Goal: Navigation & Orientation: Find specific page/section

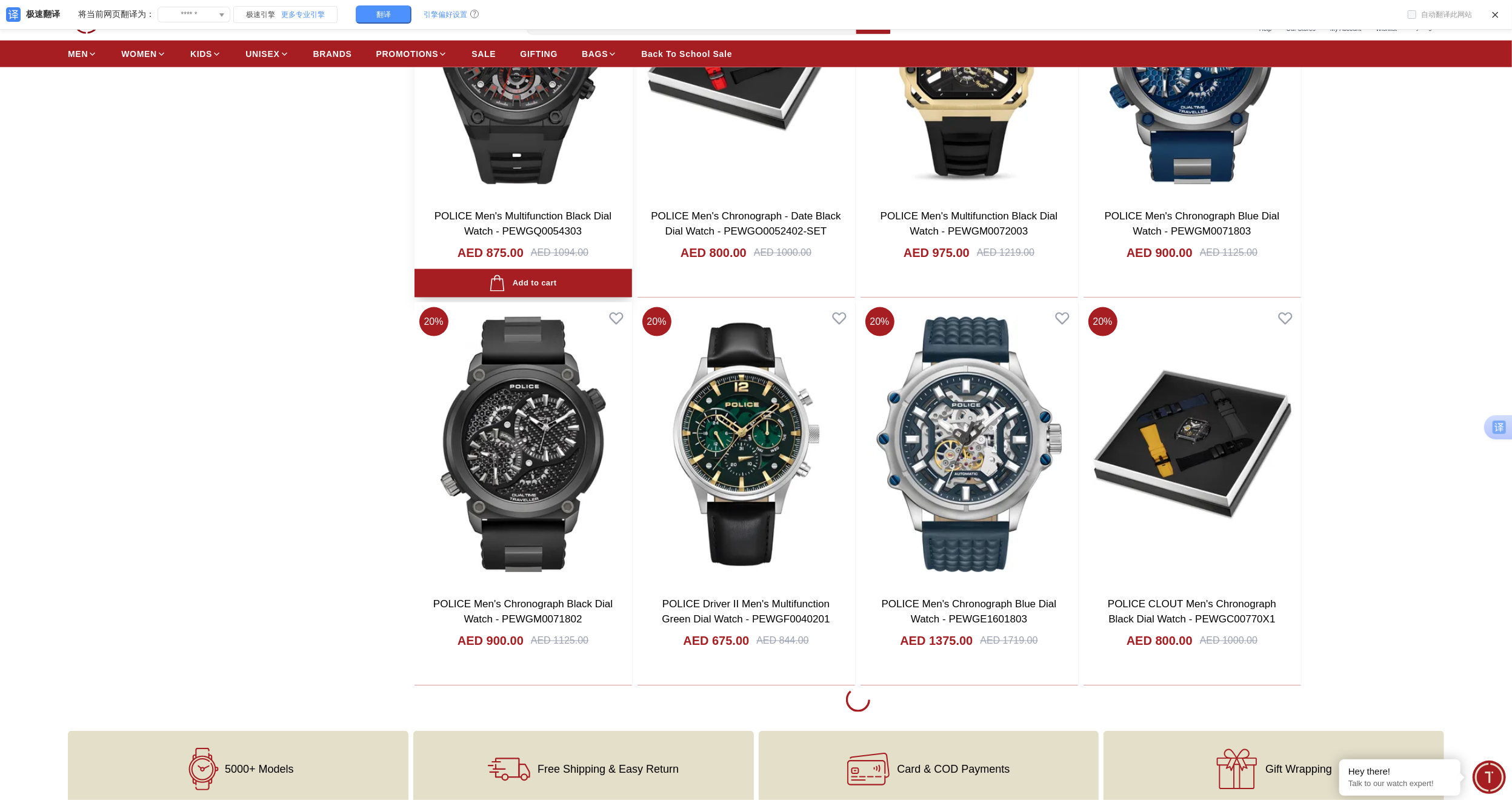
scroll to position [1474, 0]
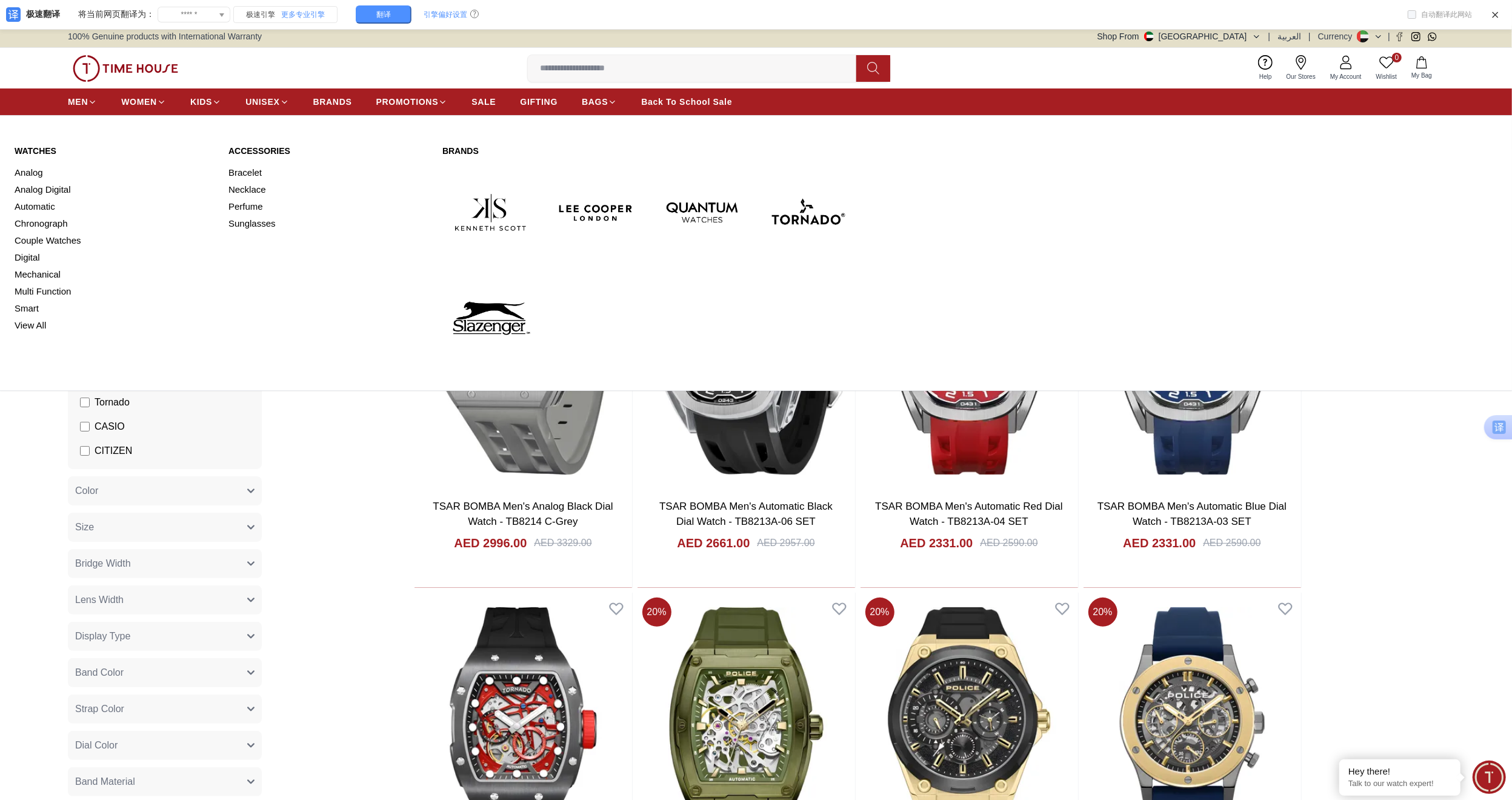
click at [609, 209] on img at bounding box center [596, 212] width 96 height 96
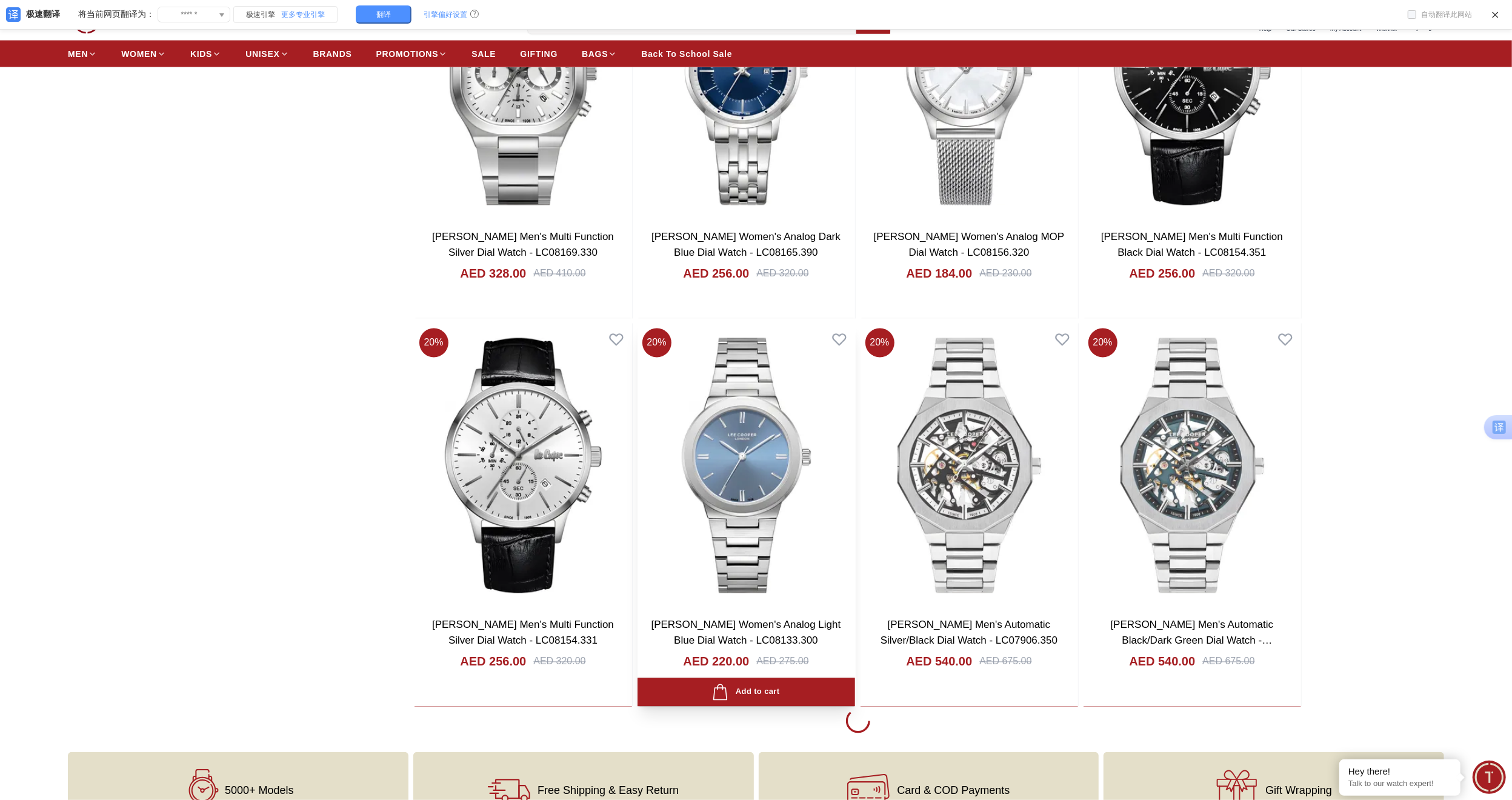
scroll to position [2099, 0]
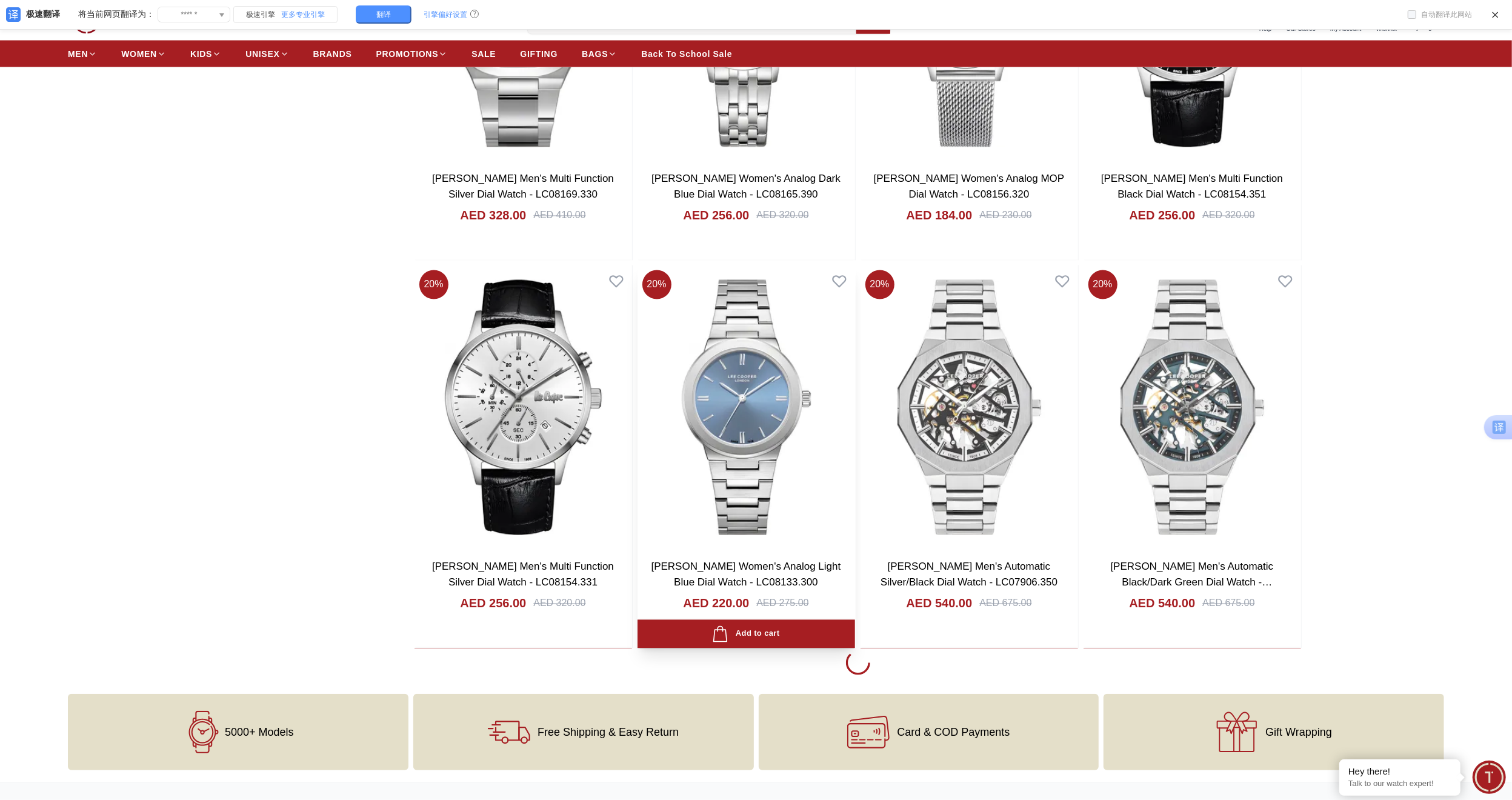
scroll to position [2160, 0]
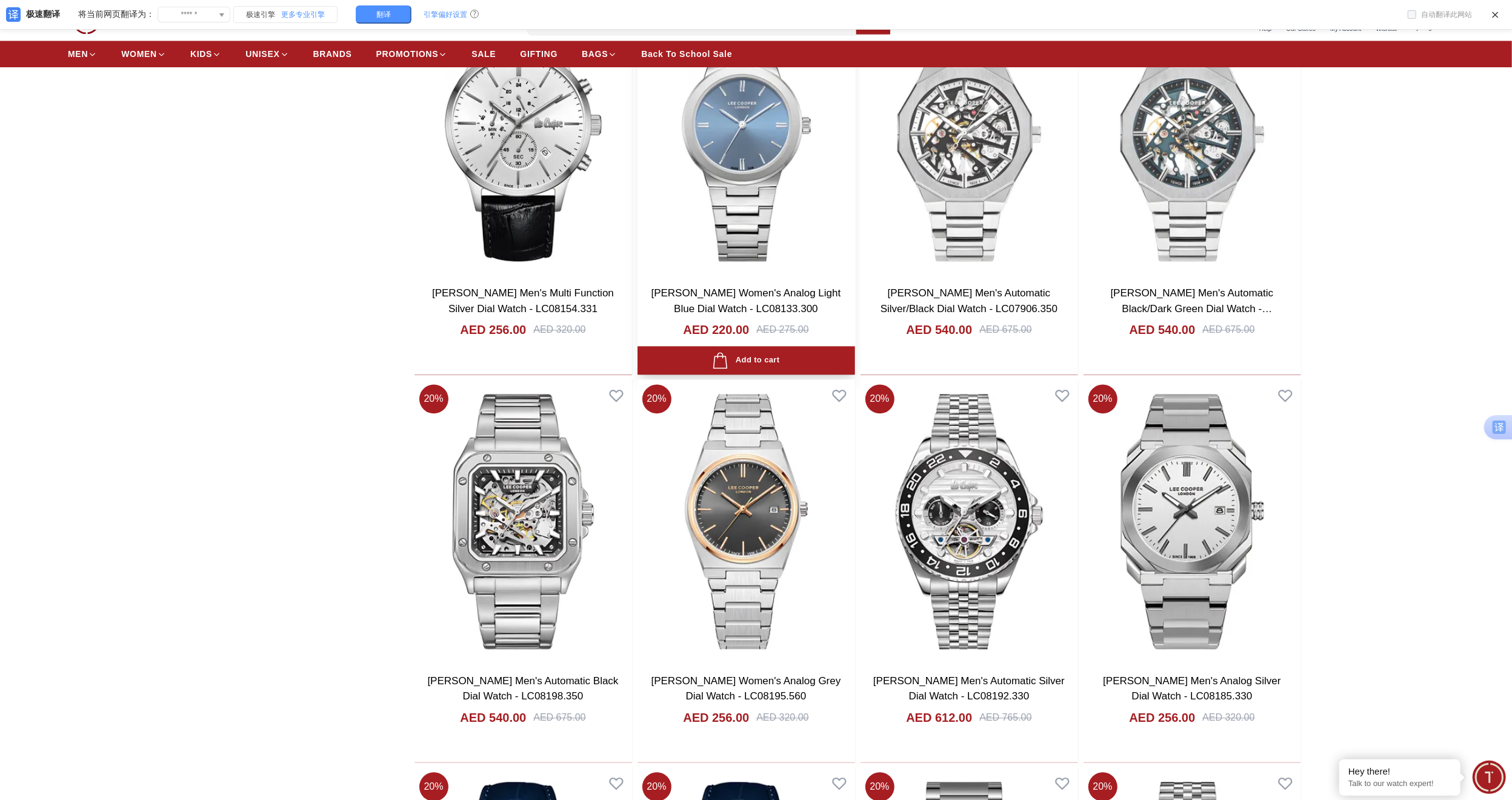
scroll to position [2486, 0]
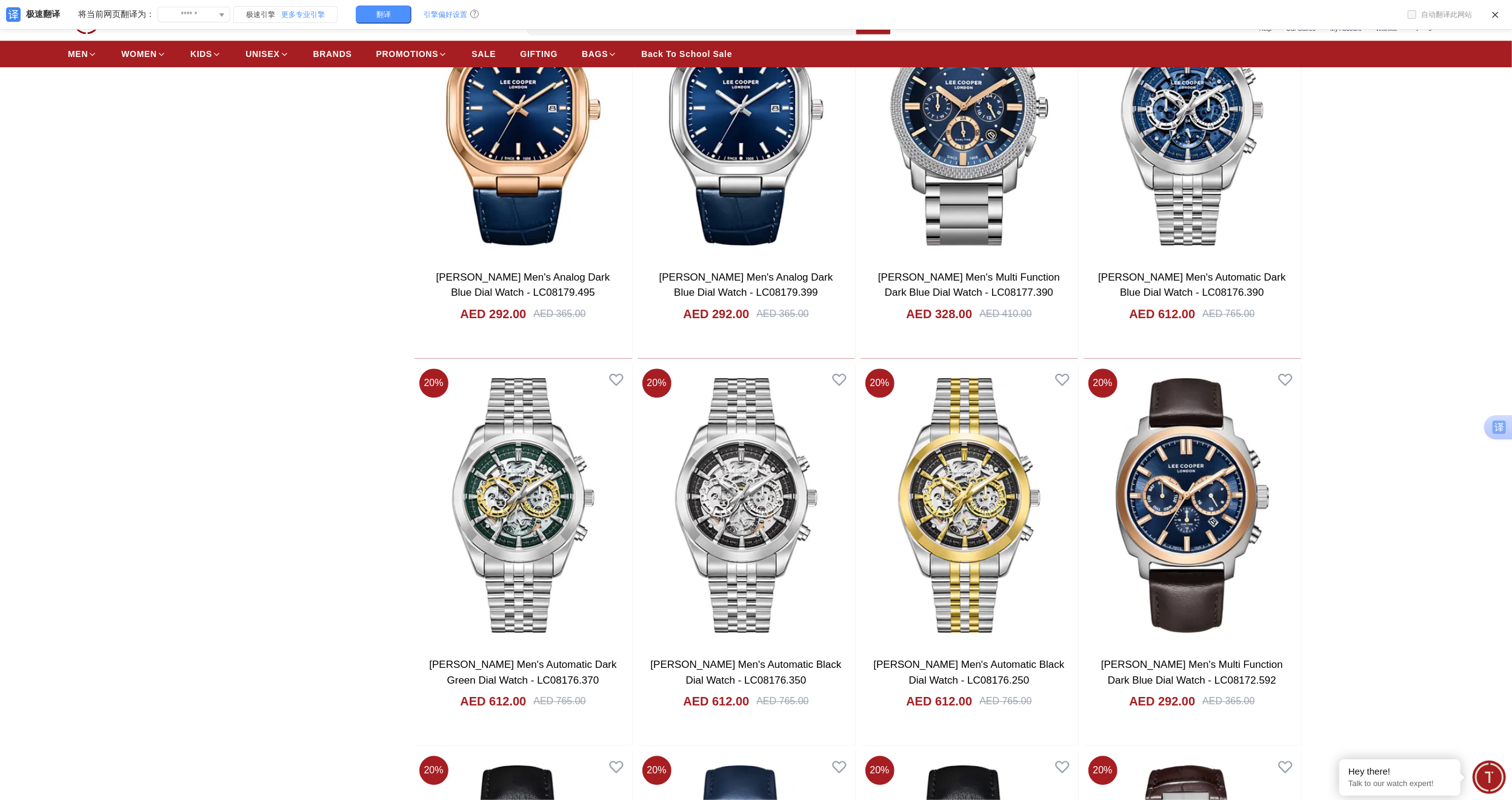
scroll to position [3233, 0]
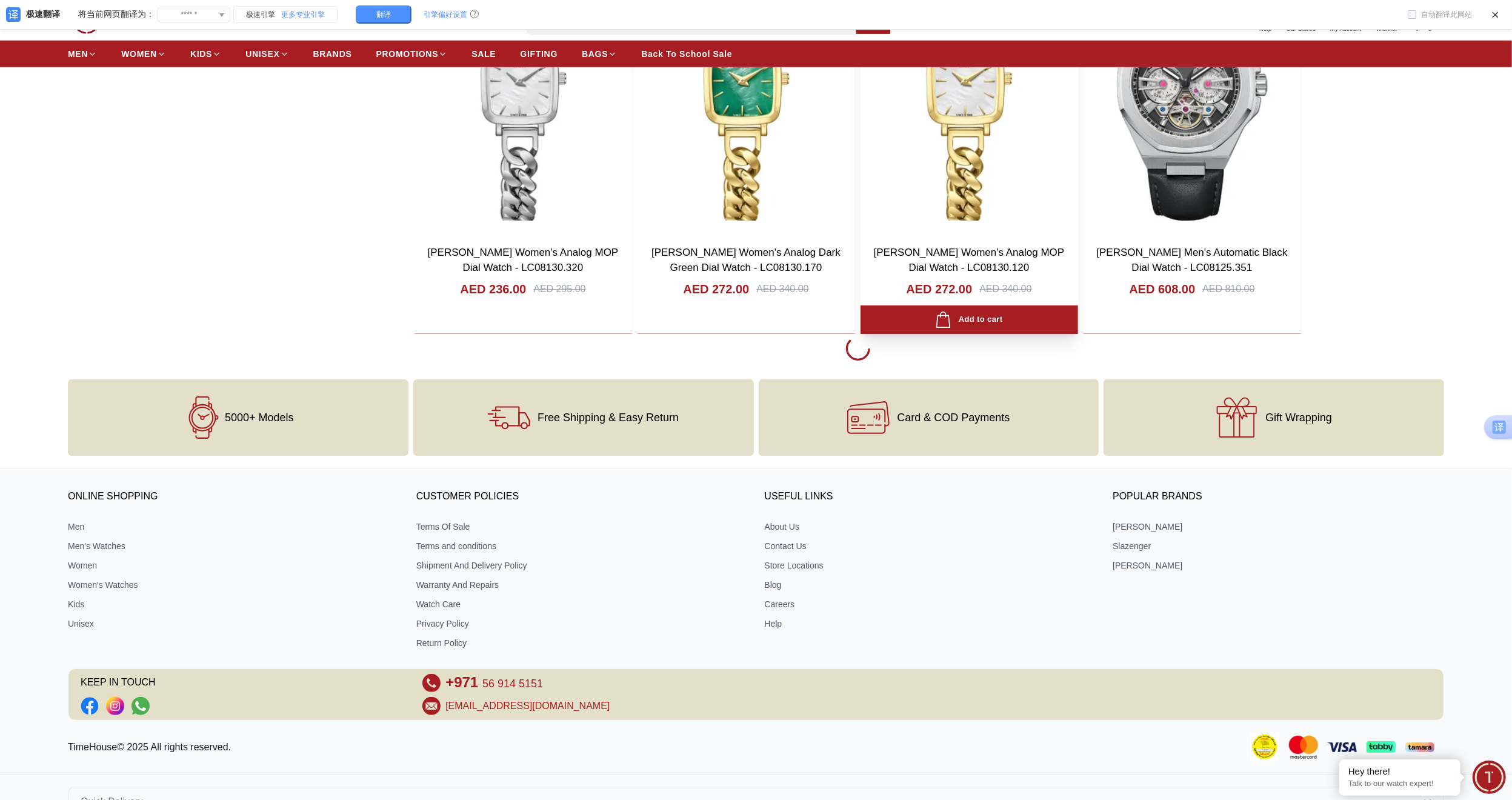
scroll to position [10241, 0]
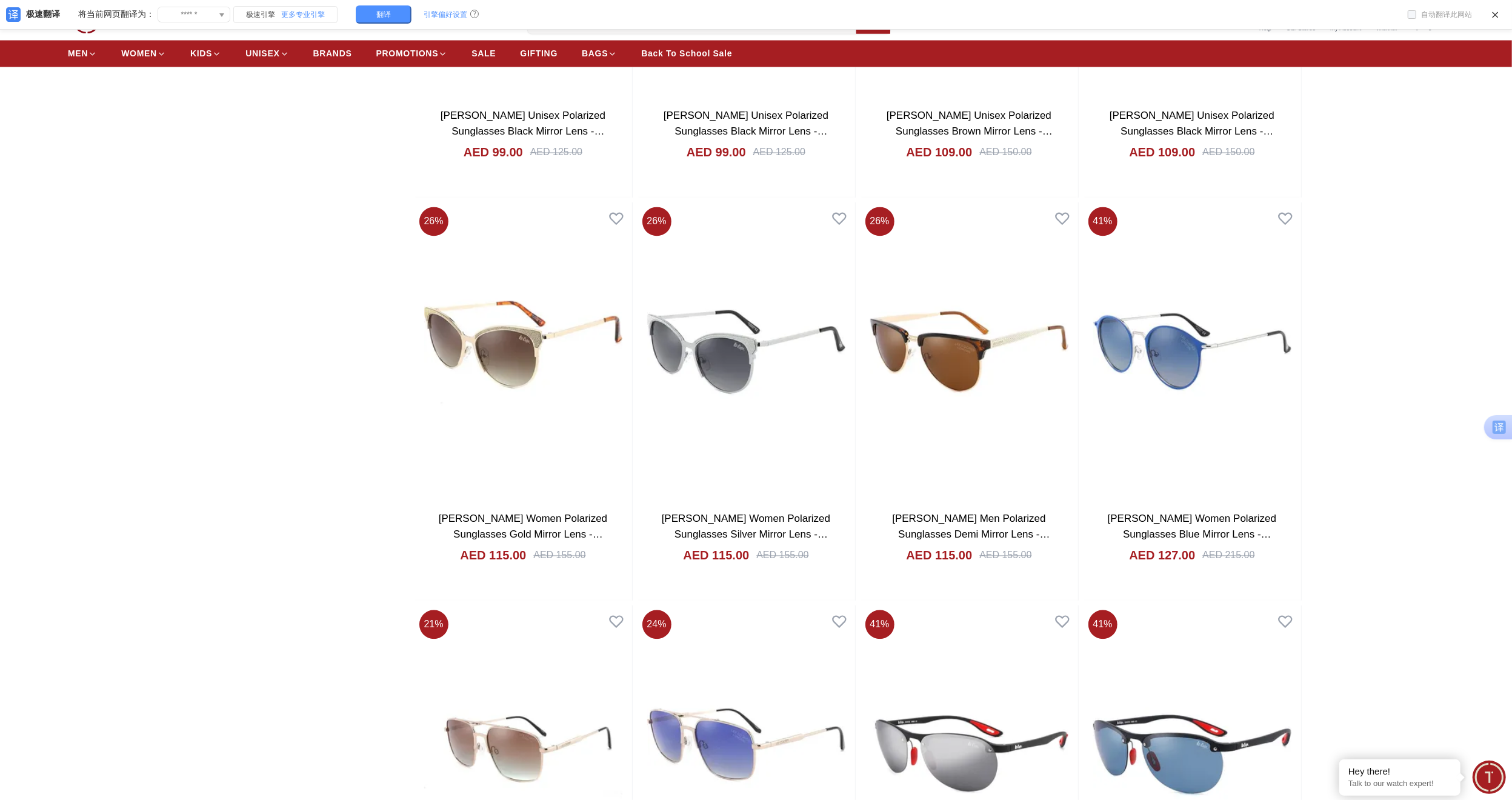
scroll to position [15873, 0]
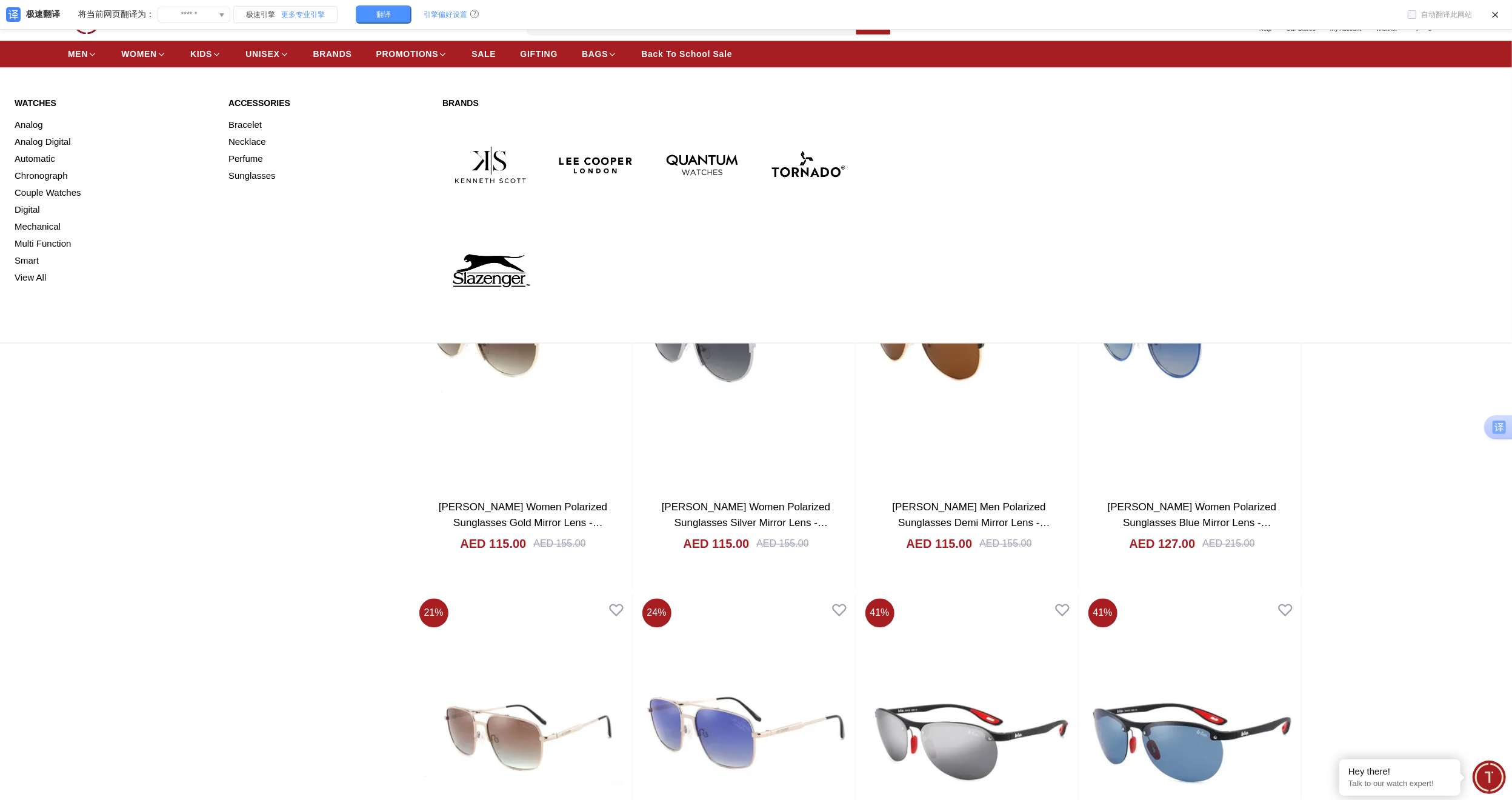
click at [42, 278] on link "View All" at bounding box center [114, 278] width 199 height 17
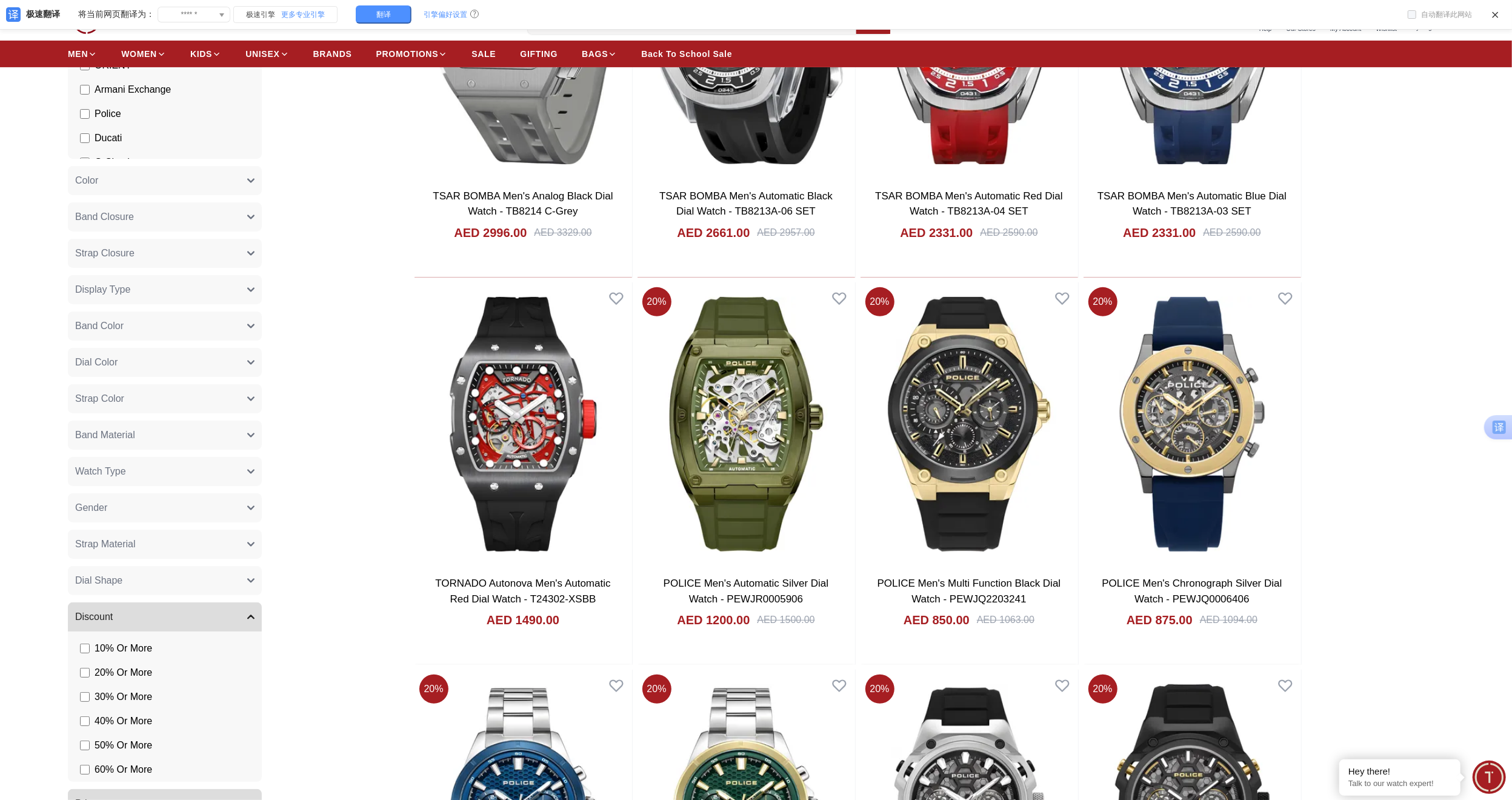
scroll to position [303, 0]
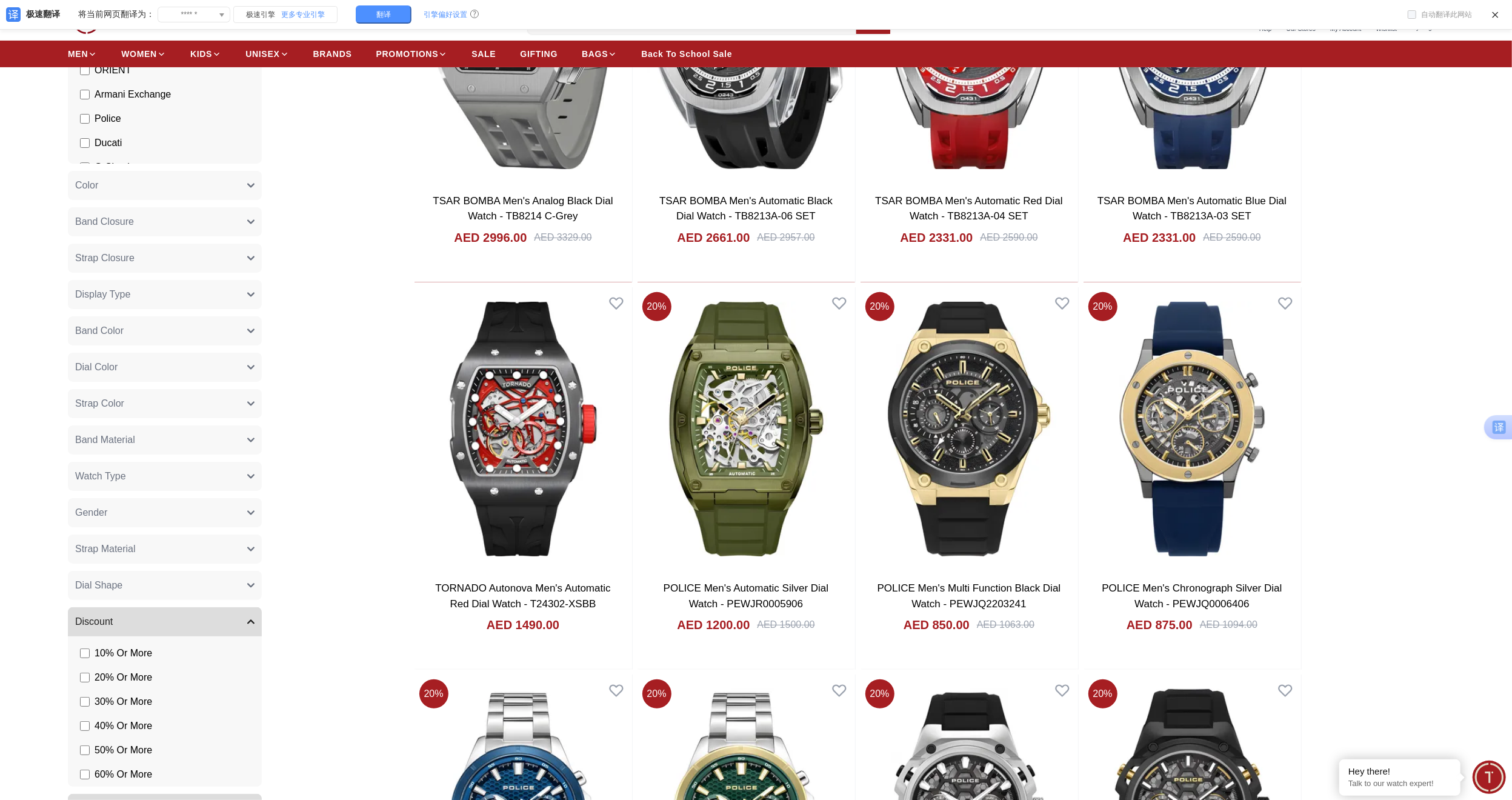
click at [253, 295] on icon "button" at bounding box center [250, 294] width 7 height 7
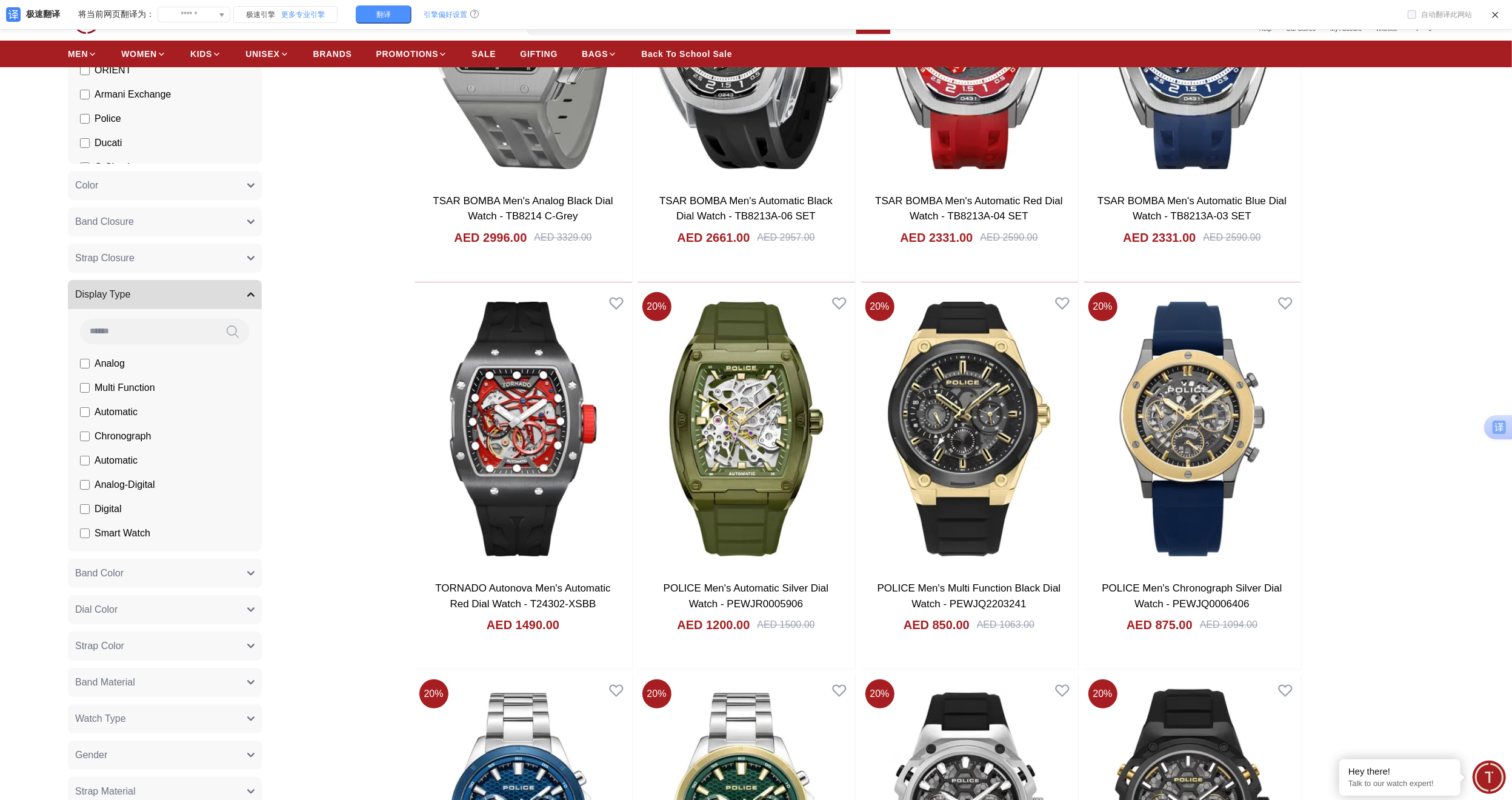
click at [250, 295] on icon "button" at bounding box center [250, 294] width 7 height 7
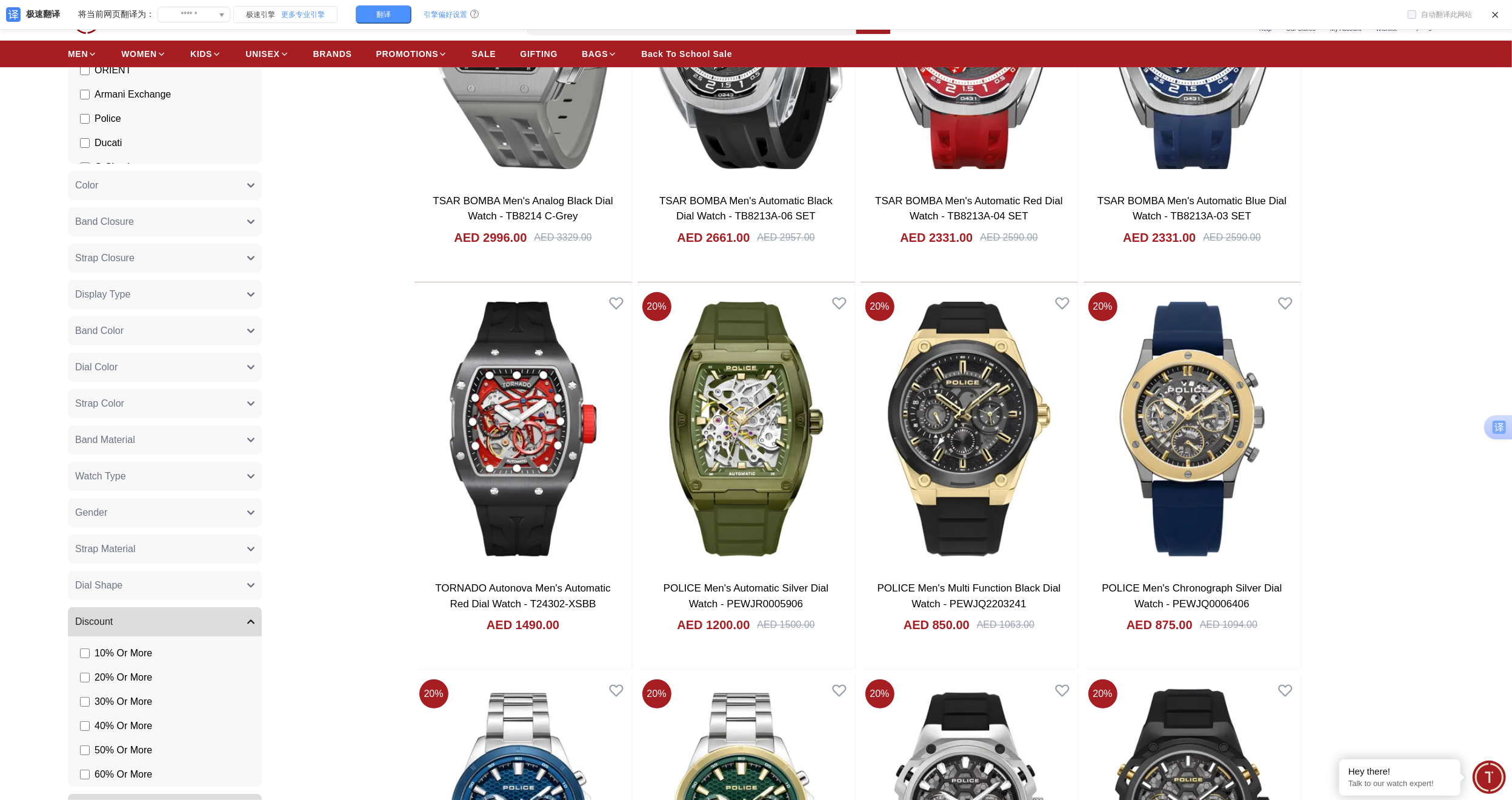
click at [256, 440] on button "Band Material" at bounding box center [165, 440] width 194 height 29
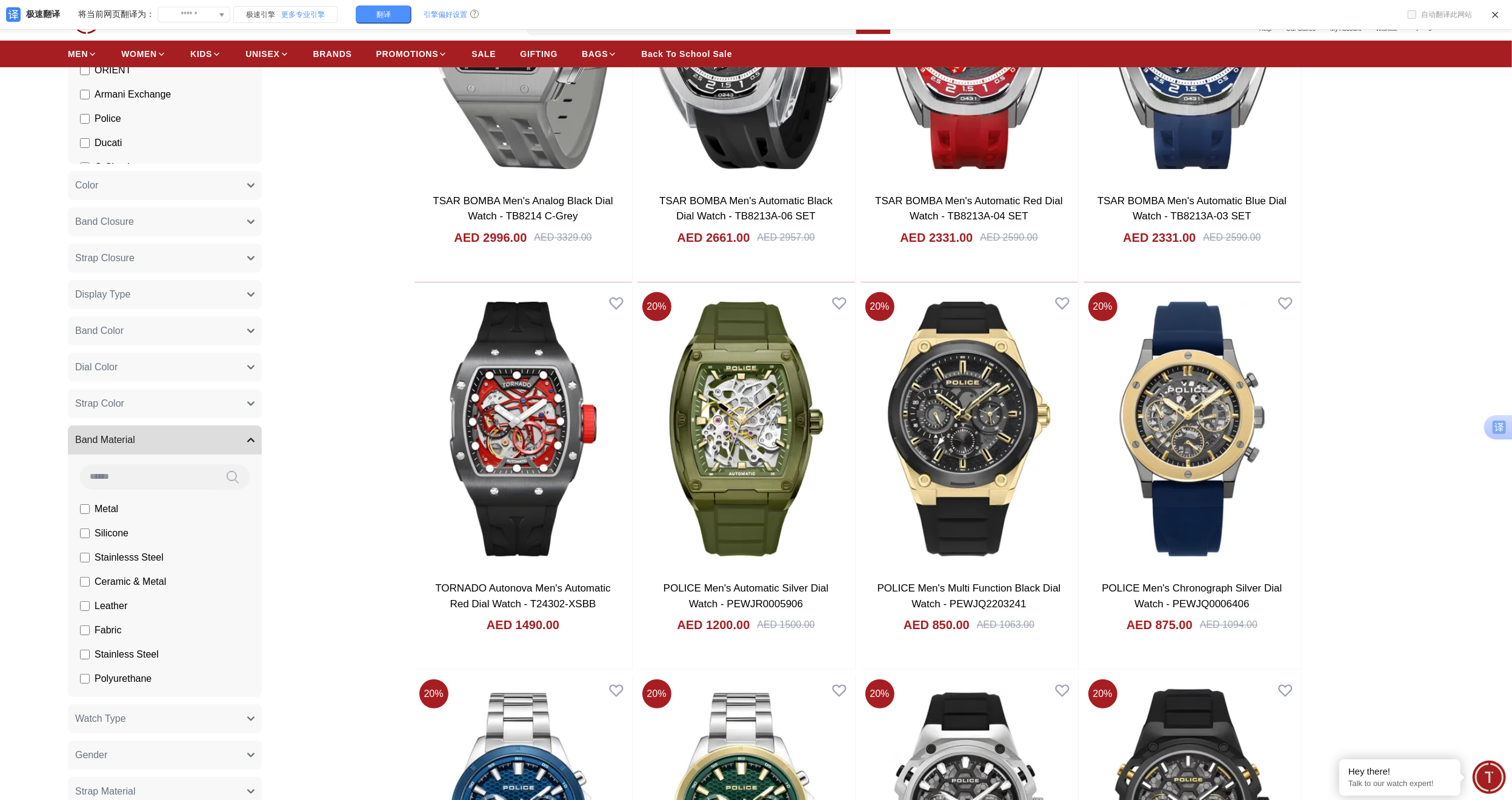
click at [256, 440] on button "Band Material" at bounding box center [165, 440] width 194 height 29
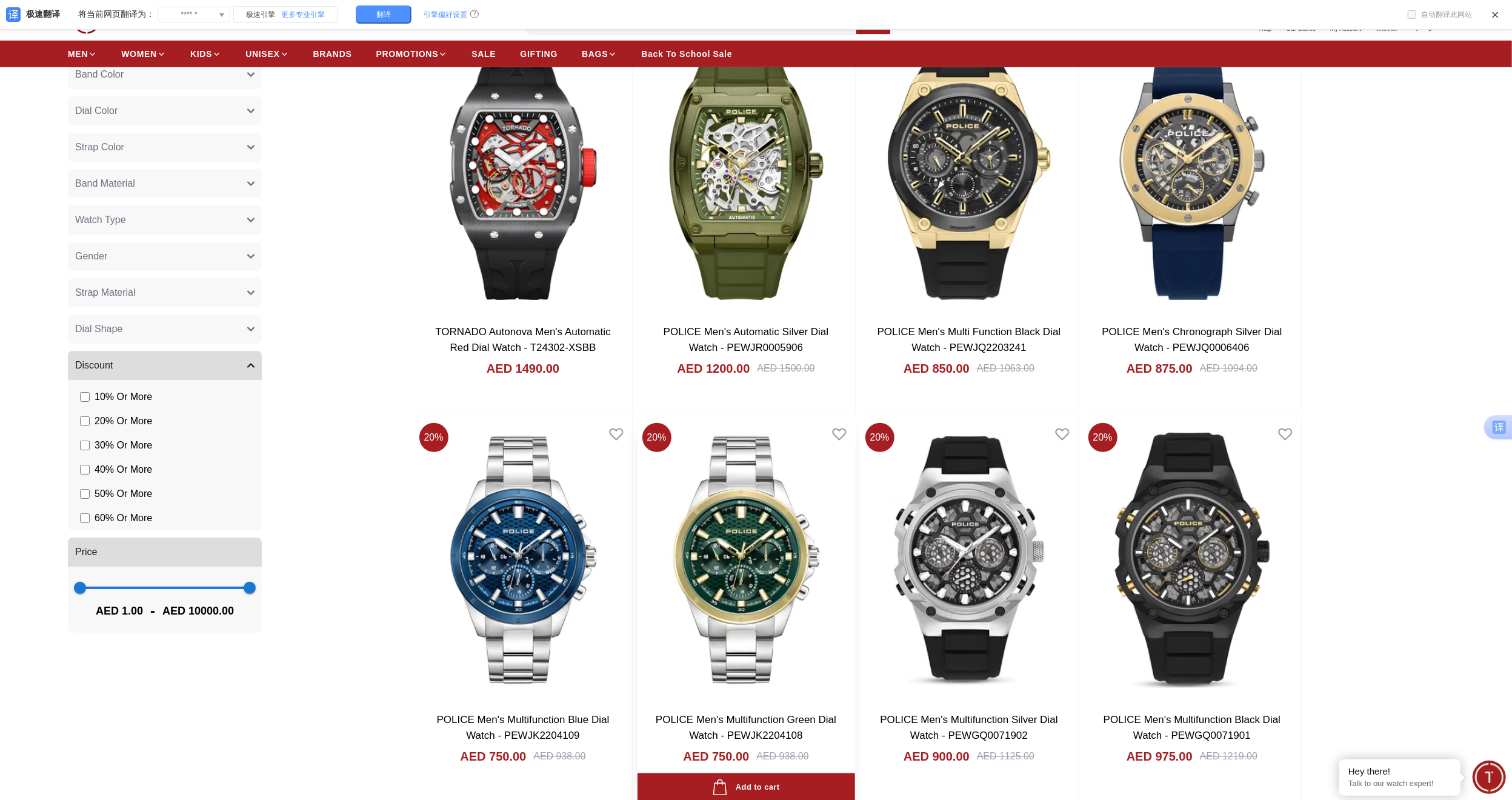
scroll to position [564, 0]
